Goal: Transaction & Acquisition: Purchase product/service

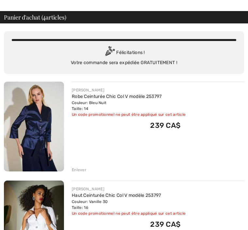
scroll to position [22, 0]
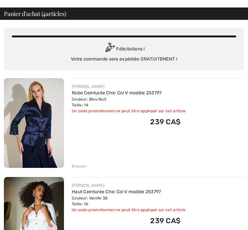
click at [83, 166] on div "Enlever" at bounding box center [79, 167] width 15 height 6
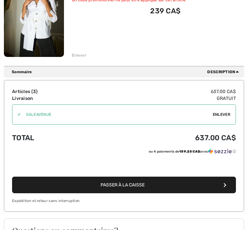
scroll to position [331, 0]
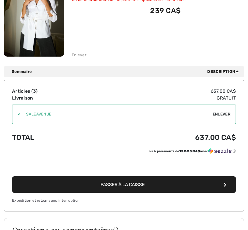
click at [148, 182] on button "Passer à la caisse" at bounding box center [124, 185] width 224 height 17
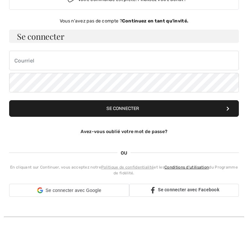
scroll to position [46, 0]
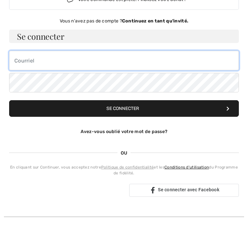
click at [35, 59] on input "email" at bounding box center [123, 61] width 229 height 20
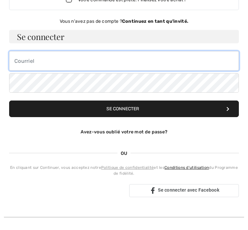
type input "[EMAIL_ADDRESS][DOMAIN_NAME]"
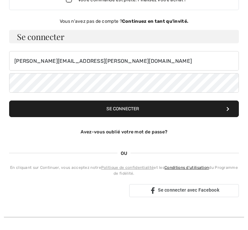
scroll to position [46, 0]
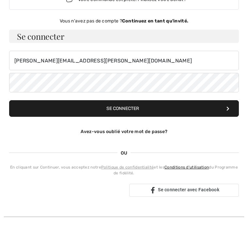
click at [149, 105] on button "Se connecter" at bounding box center [123, 108] width 229 height 17
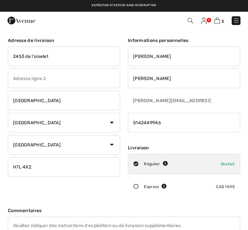
click at [205, 21] on img at bounding box center [204, 21] width 6 height 7
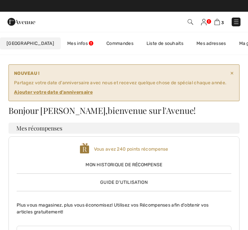
click at [221, 21] on span "3" at bounding box center [222, 22] width 3 height 5
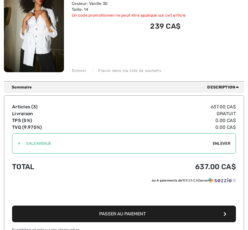
scroll to position [318, 0]
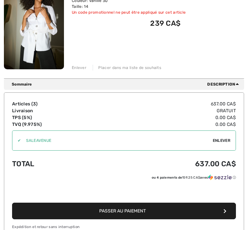
click at [155, 209] on button "Passer au paiement" at bounding box center [124, 211] width 224 height 17
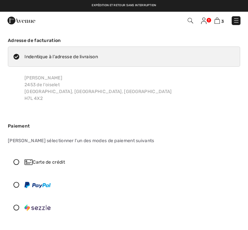
click at [12, 159] on icon at bounding box center [16, 162] width 16 height 6
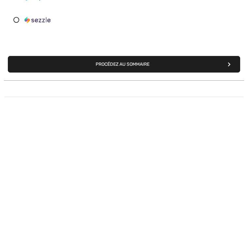
scroll to position [149, 0]
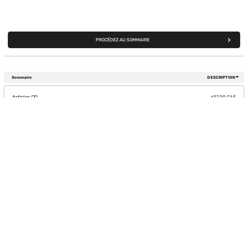
click at [147, 165] on button "Procédez au sommaire" at bounding box center [124, 173] width 232 height 17
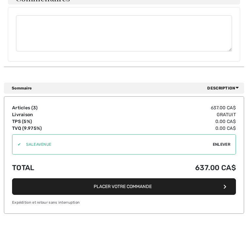
scroll to position [658, 0]
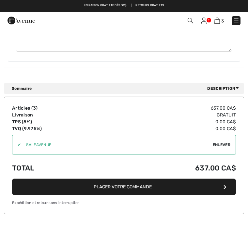
click at [142, 180] on button "Placer votre commande" at bounding box center [124, 187] width 224 height 17
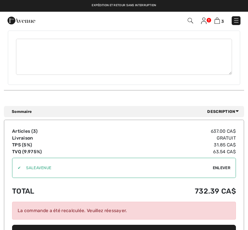
click at [142, 226] on button "Placer votre commande" at bounding box center [124, 233] width 224 height 17
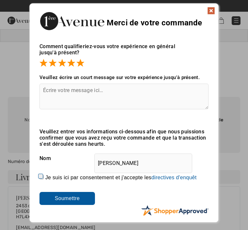
click at [76, 203] on input "Soumettre" at bounding box center [66, 198] width 55 height 13
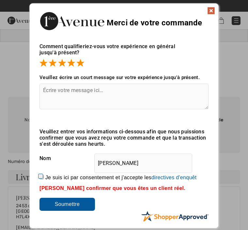
click at [75, 208] on input "Soumettre" at bounding box center [66, 204] width 55 height 13
click at [47, 175] on label "Je suis ici par consentement et j'accepte les En soumettant une évaluation, vou…" at bounding box center [120, 178] width 151 height 6
click at [44, 175] on input "Je suis ici par consentement et j'accepte les En soumettant une évaluation, vou…" at bounding box center [41, 177] width 4 height 4
checkbox input "true"
click at [79, 207] on input "Soumettre" at bounding box center [66, 204] width 55 height 13
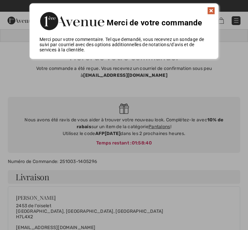
click at [215, 7] on div "Merci de votre commande" at bounding box center [124, 20] width 188 height 33
click at [219, 11] on div "Sorry! Something went wrong. Close Merci de votre commande Comment qualifieriez…" at bounding box center [124, 31] width 248 height 63
click at [211, 12] on img at bounding box center [211, 11] width 8 height 8
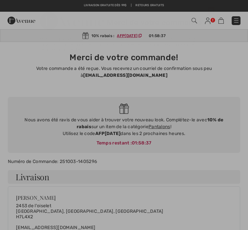
click at [211, 15] on div "Commander" at bounding box center [174, 20] width 141 height 13
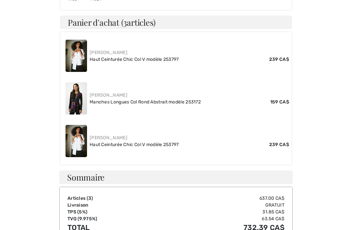
scroll to position [348, 0]
